Goal: Transaction & Acquisition: Purchase product/service

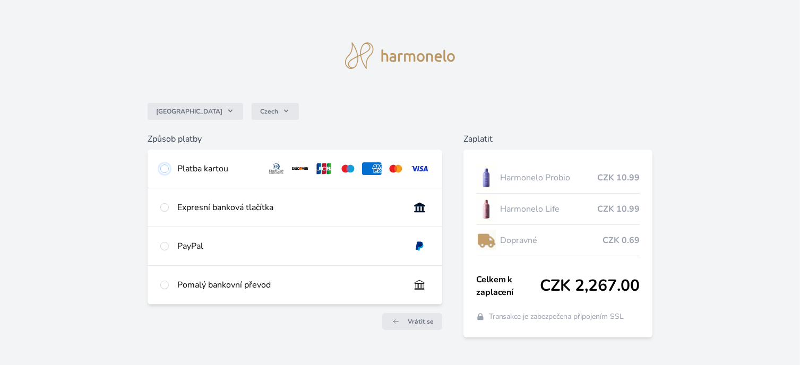
click at [163, 169] on input "radio" at bounding box center [164, 169] width 8 height 8
radio input "true"
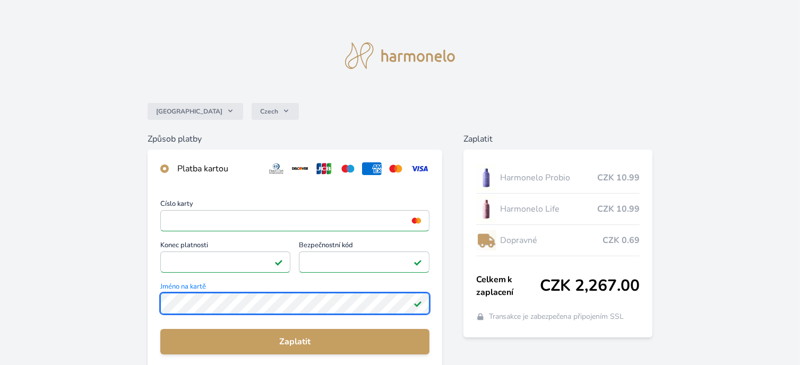
click at [150, 309] on div "Číslo karty <p>Your browser does not support iframes.</p> Konec platnosti <p>Yo…" at bounding box center [295, 284] width 295 height 192
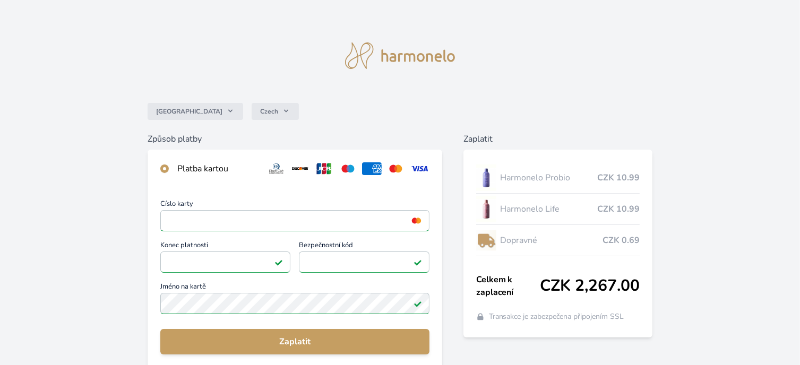
click at [150, 309] on div "Číslo karty <p>Your browser does not support iframes.</p> Konec platnosti <p>Yo…" at bounding box center [295, 284] width 295 height 192
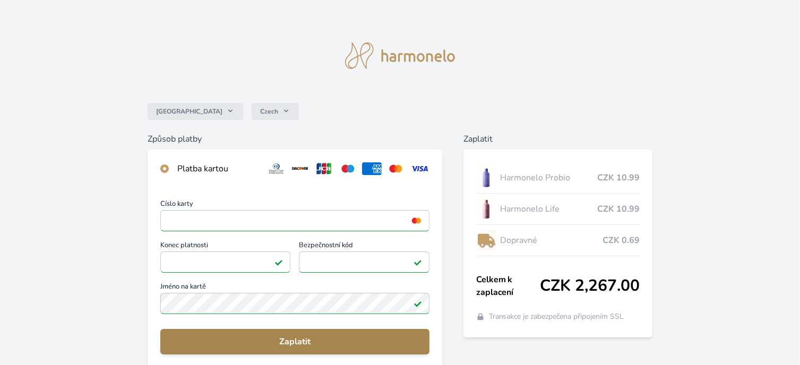
click at [286, 339] on span "Zaplatit" at bounding box center [295, 342] width 252 height 13
